Goal: Navigation & Orientation: Understand site structure

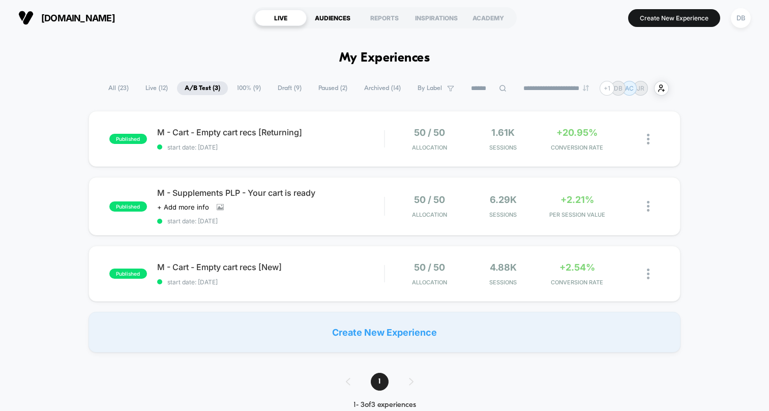
click at [333, 18] on div "AUDIENCES" at bounding box center [333, 18] width 52 height 16
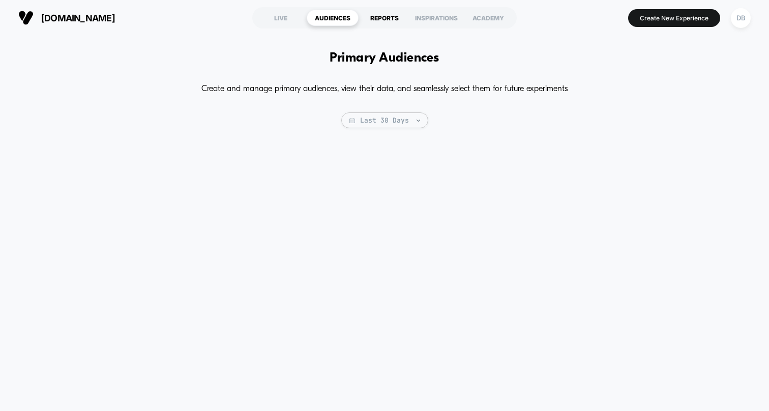
click at [378, 18] on div "REPORTS" at bounding box center [385, 18] width 52 height 16
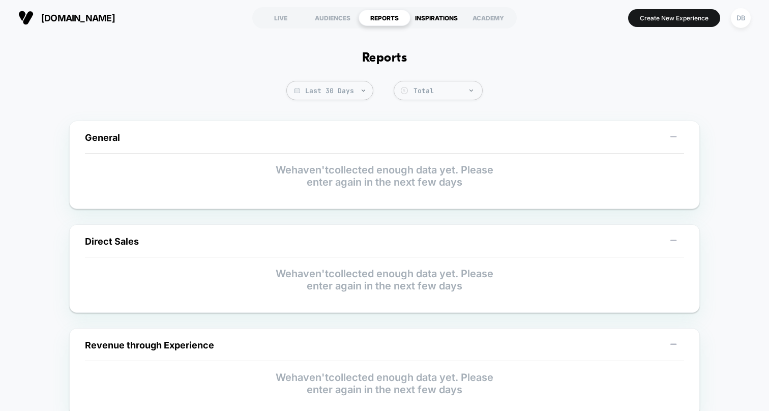
click at [442, 19] on div "INSPIRATIONS" at bounding box center [437, 18] width 52 height 16
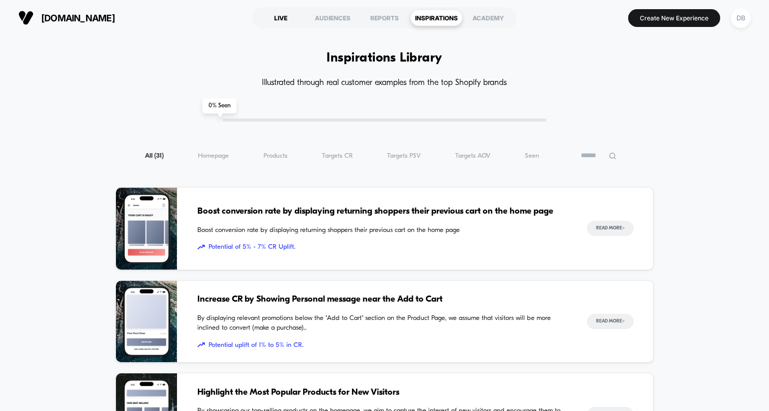
click at [288, 21] on div "LIVE" at bounding box center [281, 18] width 52 height 16
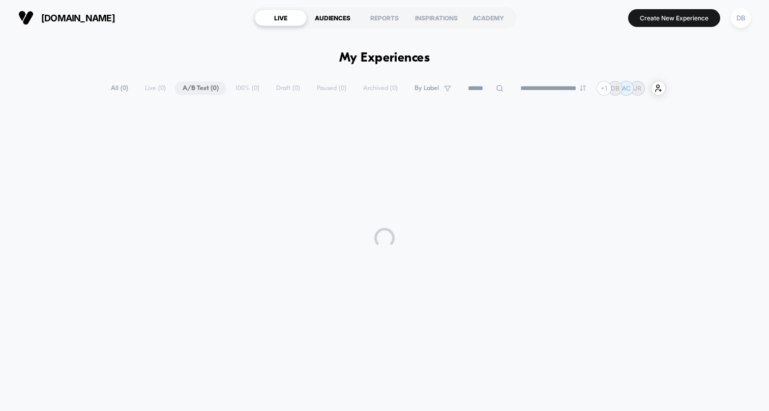
click at [333, 17] on div "AUDIENCES" at bounding box center [333, 18] width 52 height 16
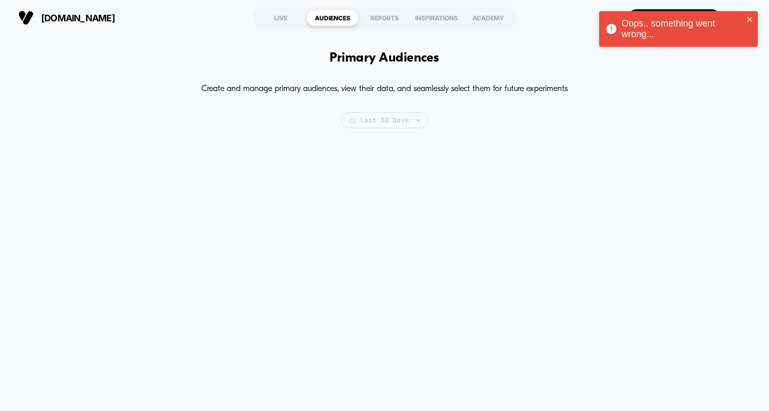
click at [375, 121] on span "Last 30 Days" at bounding box center [384, 120] width 87 height 16
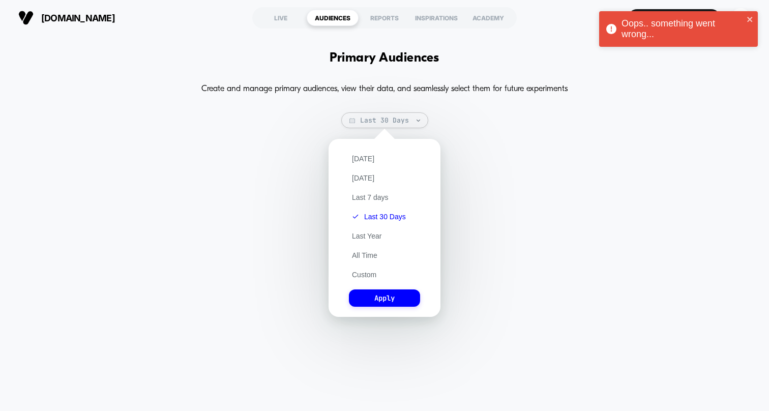
click at [383, 85] on p "Create and manage primary audiences, view their data, and seamlessly select the…" at bounding box center [384, 89] width 366 height 16
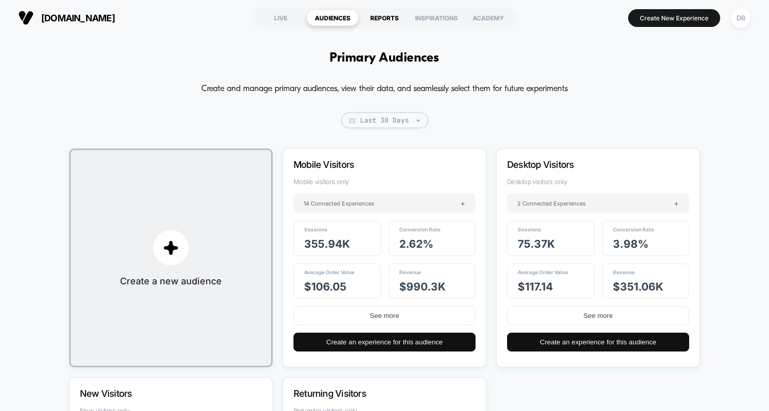
click at [392, 19] on div "REPORTS" at bounding box center [385, 18] width 52 height 16
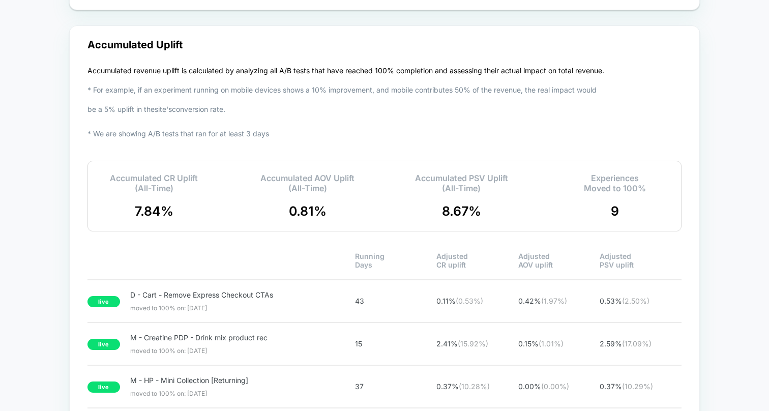
scroll to position [2176, 0]
